Goal: Task Accomplishment & Management: Use online tool/utility

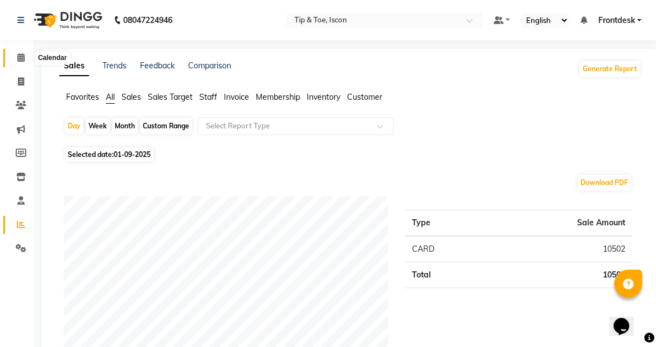
click at [17, 60] on icon at bounding box center [20, 57] width 7 height 8
